Goal: Find specific page/section: Find specific page/section

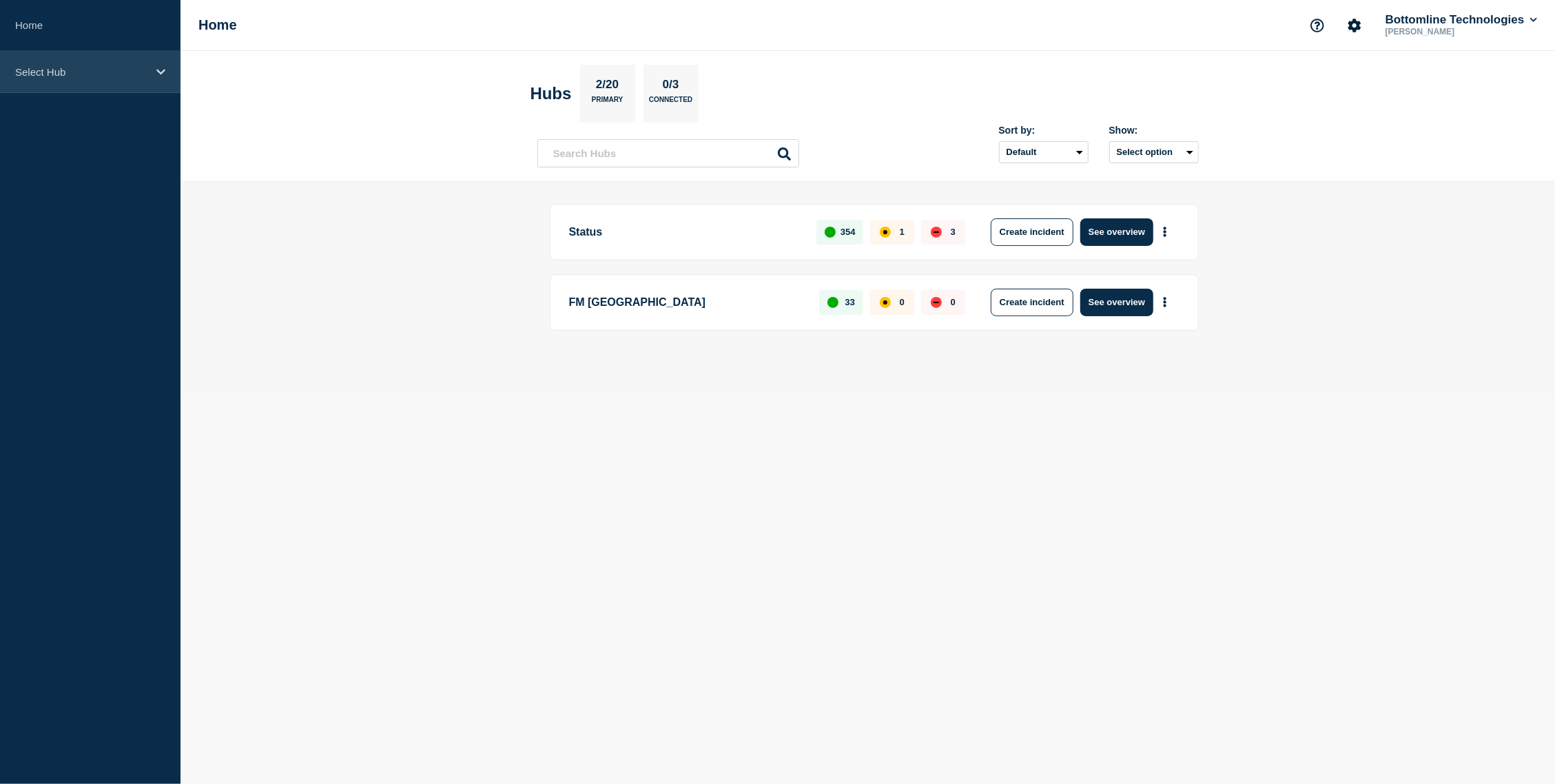
click at [113, 81] on div "Select Hub" at bounding box center [90, 72] width 181 height 42
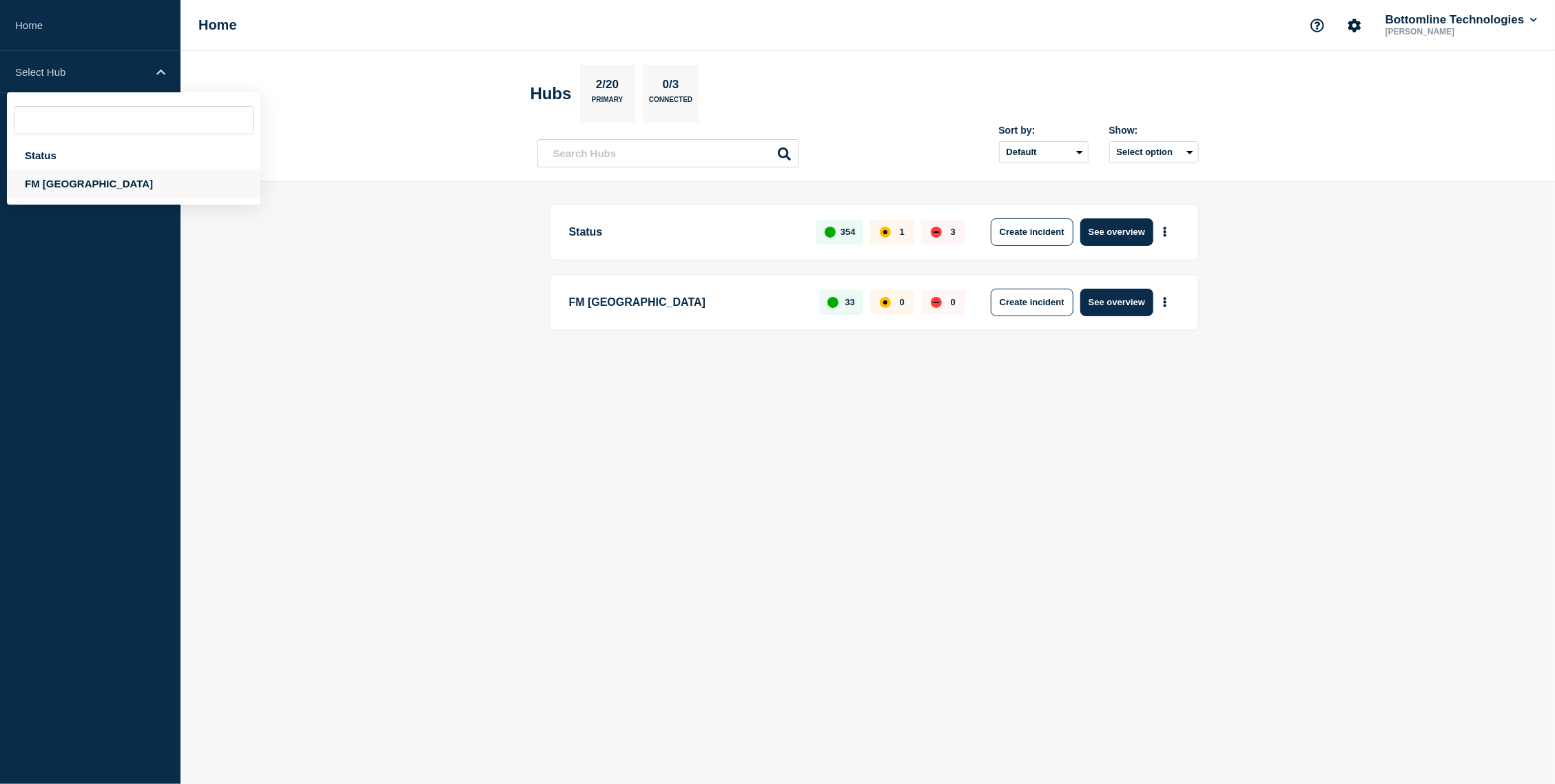
click at [82, 180] on div "FM [GEOGRAPHIC_DATA]" at bounding box center [133, 183] width 254 height 28
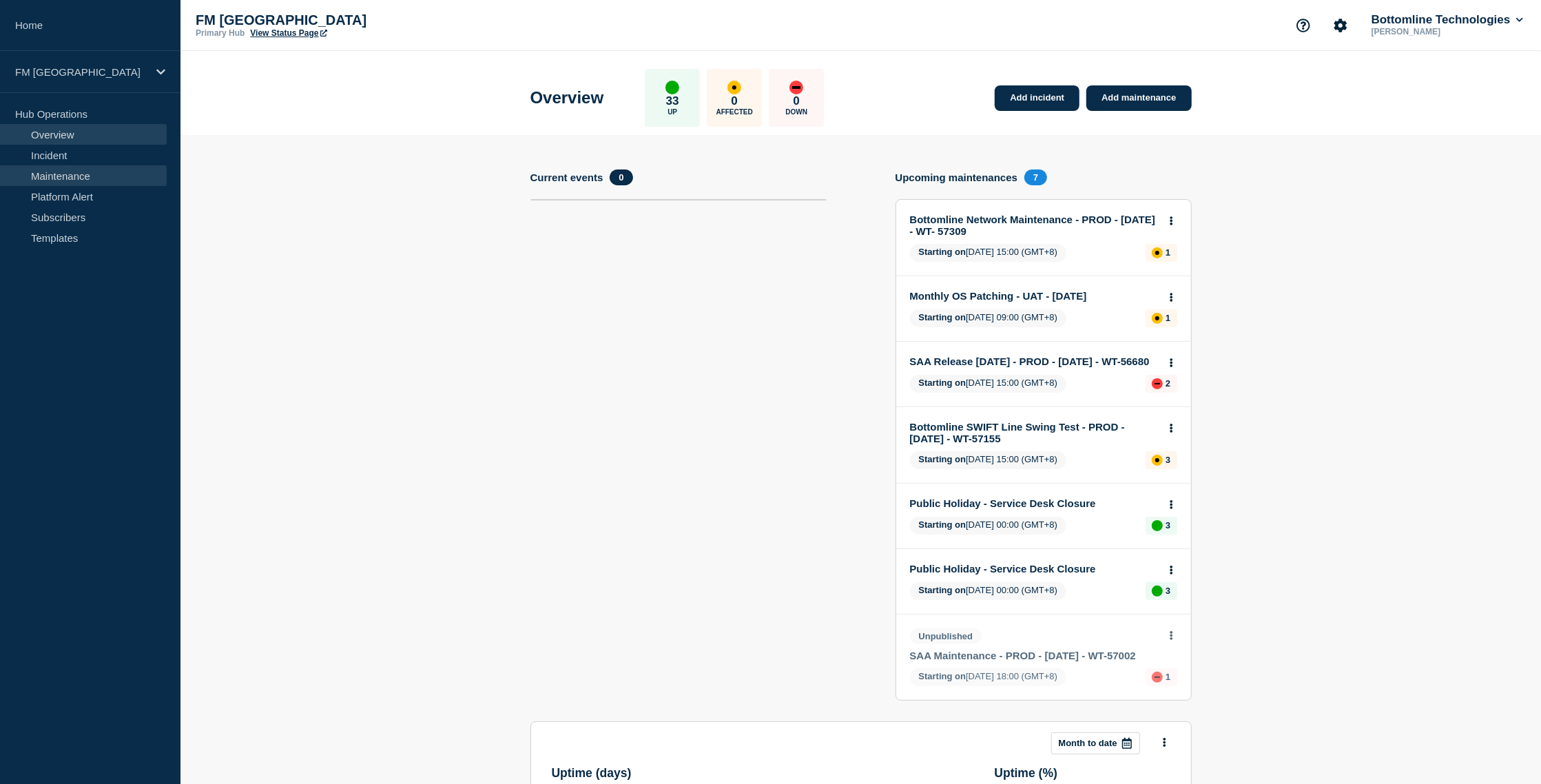
click at [83, 171] on link "Maintenance" at bounding box center [83, 176] width 167 height 21
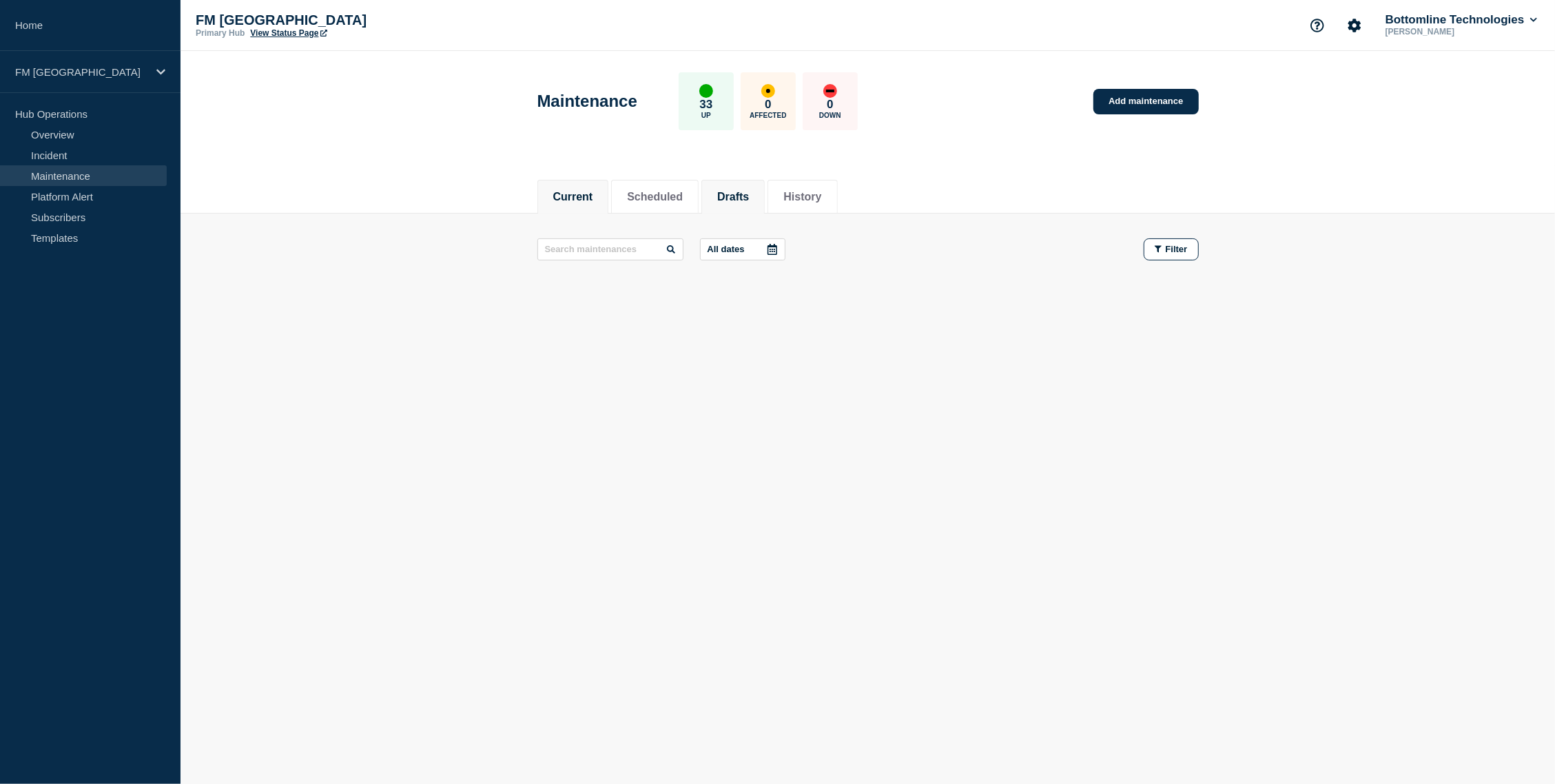
click at [749, 191] on button "Drafts" at bounding box center [733, 197] width 32 height 12
